Goal: Check status: Check status

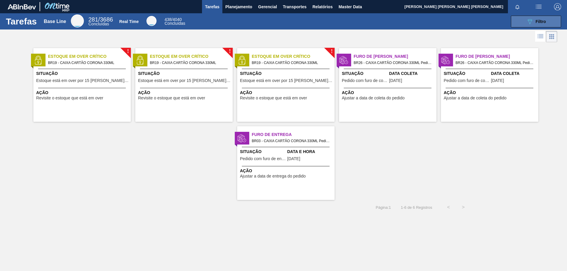
click at [521, 23] on button "089F7B8B-B2A5-4AFE-B5C0-19BA573D28AC Filtro" at bounding box center [536, 22] width 50 height 12
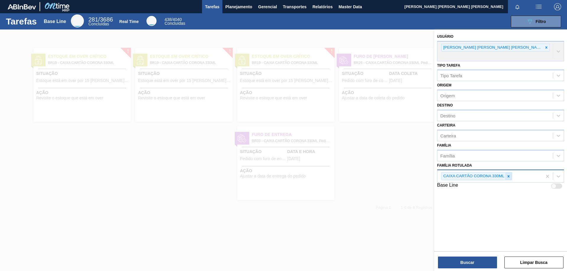
click at [510, 174] on icon at bounding box center [508, 176] width 4 height 4
click at [499, 47] on div "Usuário [PERSON_NAME] [PERSON_NAME] [PERSON_NAME]" at bounding box center [500, 46] width 127 height 29
click at [501, 48] on div "Usuário [PERSON_NAME] [PERSON_NAME] [PERSON_NAME]" at bounding box center [500, 46] width 127 height 29
click at [239, 10] on button "Planejamento" at bounding box center [238, 6] width 33 height 13
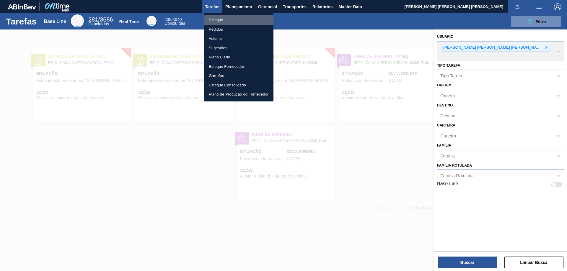
click at [219, 20] on li "Estoque" at bounding box center [238, 19] width 69 height 9
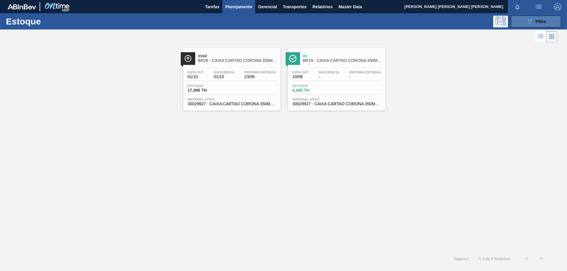
click at [536, 22] on span "Filtro" at bounding box center [540, 21] width 10 height 5
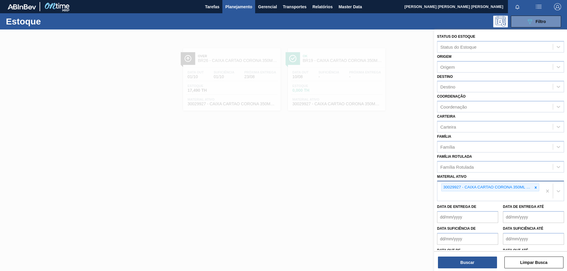
click at [535, 189] on icon at bounding box center [535, 188] width 4 height 4
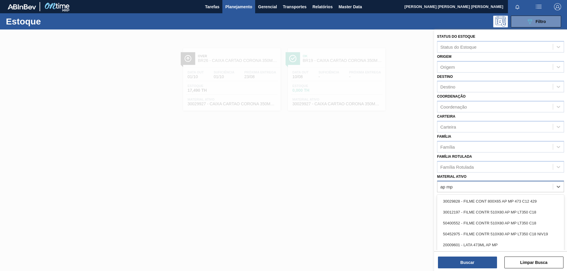
type ativo "ap mp"
click at [452, 186] on ativo "ap mp" at bounding box center [447, 186] width 14 height 5
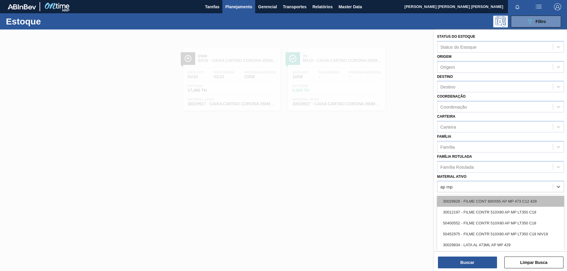
scroll to position [27, 0]
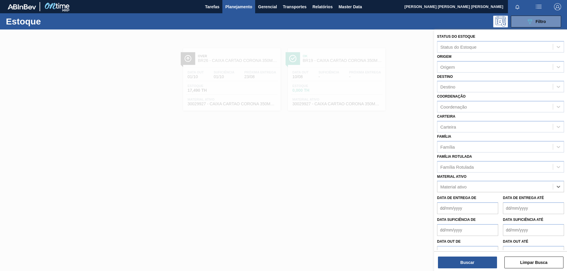
drag, startPoint x: 424, startPoint y: 186, endPoint x: 420, endPoint y: 186, distance: 3.8
click at [434, 186] on div "Status do Estoque Status do Estoque Origem Origem Destino Destino Coordenação C…" at bounding box center [500, 165] width 133 height 271
click at [470, 163] on div "Família Rotulada" at bounding box center [494, 167] width 115 height 9
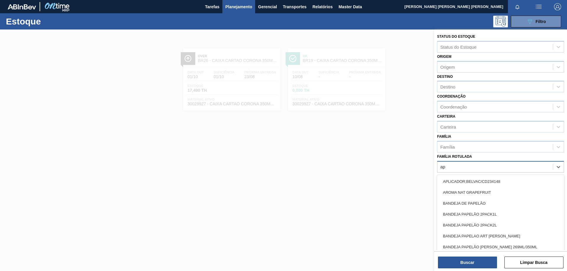
type Rotulada "a"
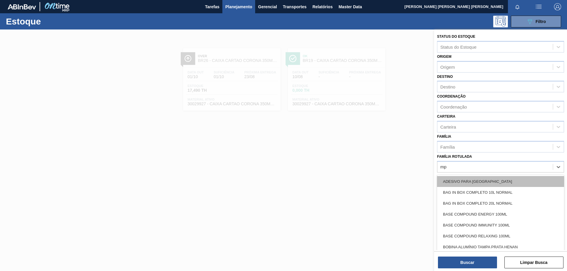
type Rotulada "mp"
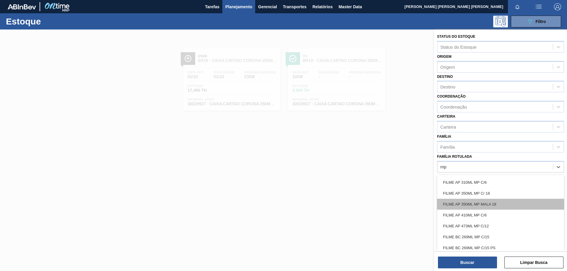
scroll to position [177, 0]
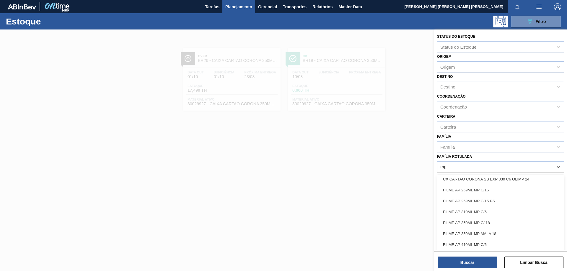
click at [489, 190] on div "FILME AP 269ML MP C/15" at bounding box center [500, 190] width 127 height 11
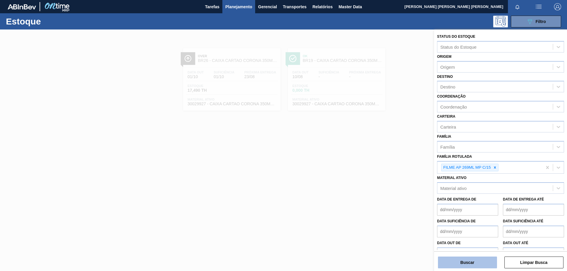
click at [477, 261] on button "Buscar" at bounding box center [467, 263] width 59 height 12
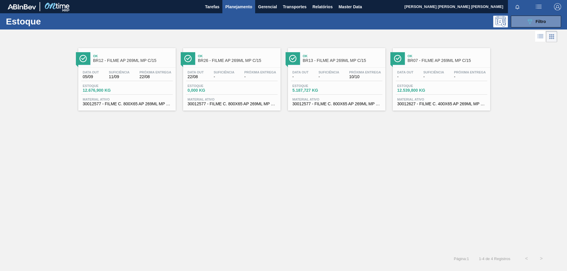
click at [142, 77] on span "22/08" at bounding box center [155, 77] width 32 height 4
click at [452, 77] on div "Próxima Entrega -" at bounding box center [469, 75] width 35 height 9
